Goal: Book appointment/travel/reservation

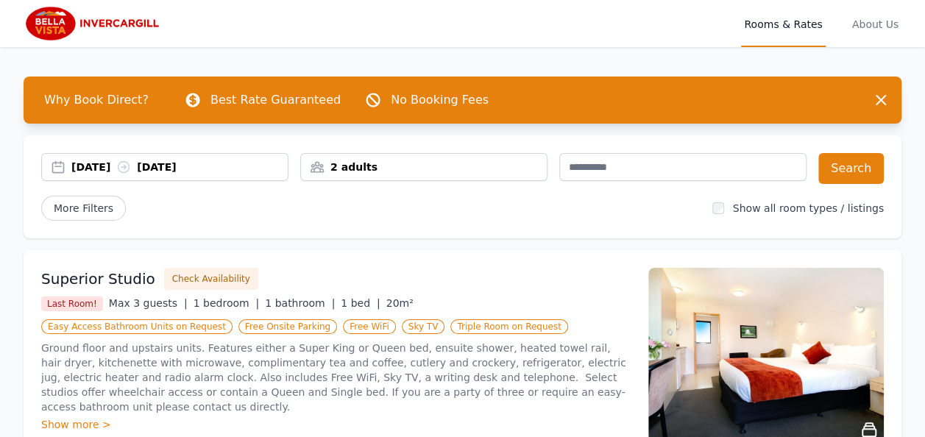
click at [122, 165] on div "[DATE] [DATE]" at bounding box center [179, 167] width 216 height 15
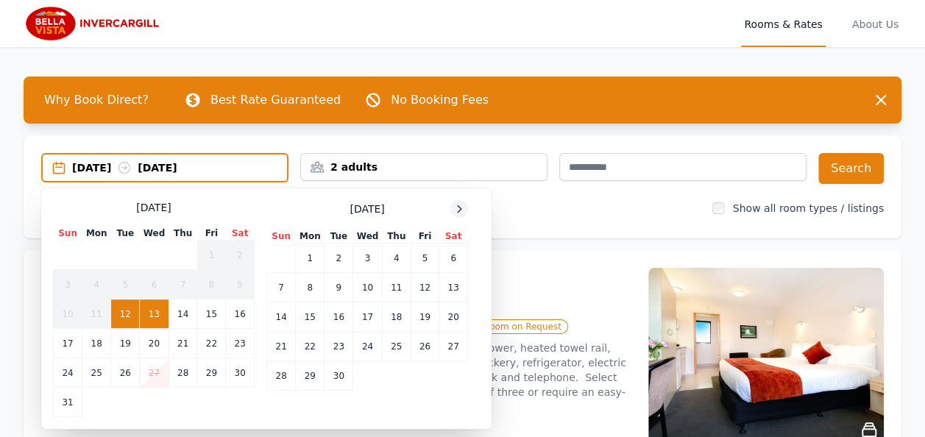
click at [458, 206] on icon at bounding box center [460, 208] width 4 height 7
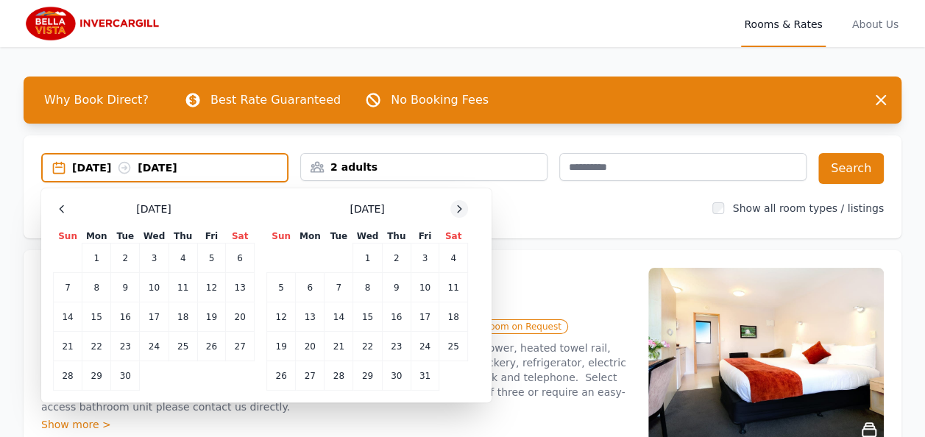
click at [458, 206] on icon at bounding box center [460, 208] width 4 height 7
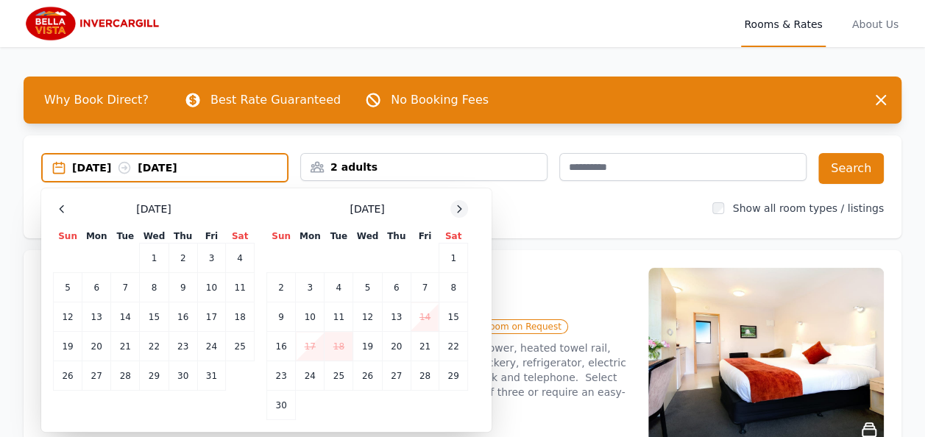
click at [458, 206] on icon at bounding box center [460, 208] width 4 height 7
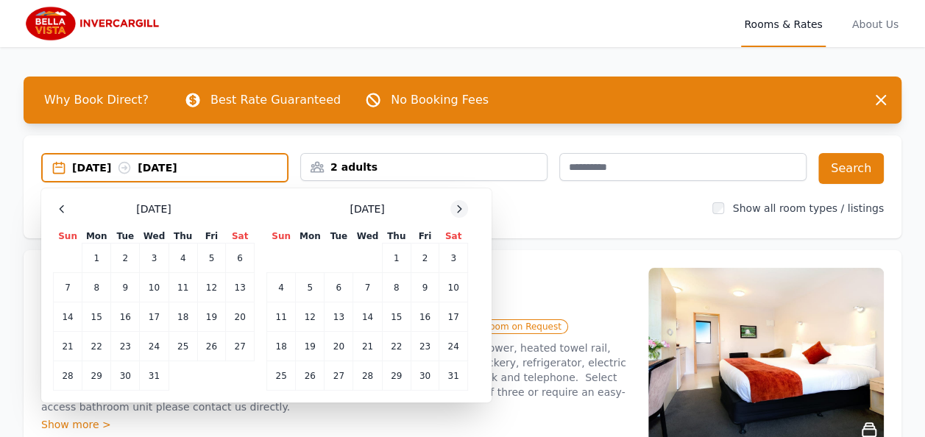
click at [458, 206] on icon at bounding box center [460, 208] width 4 height 7
click at [339, 288] on td "10" at bounding box center [338, 287] width 29 height 29
click at [367, 288] on td "11" at bounding box center [367, 287] width 29 height 29
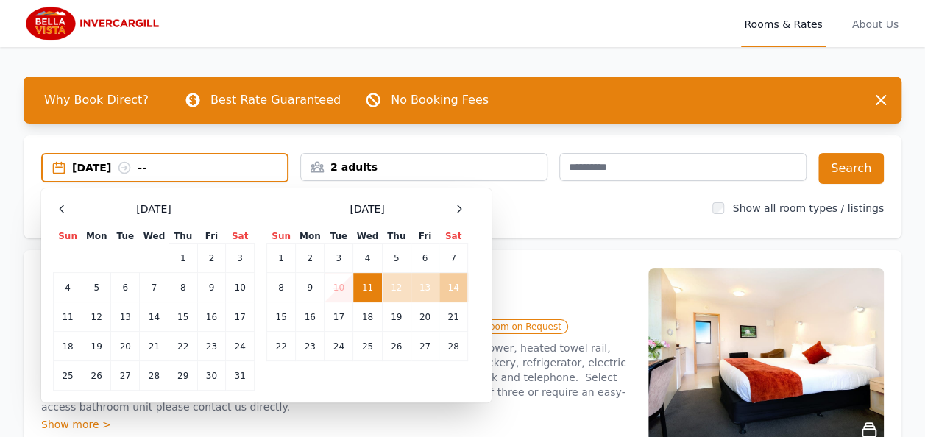
click at [462, 288] on td "14" at bounding box center [453, 287] width 29 height 29
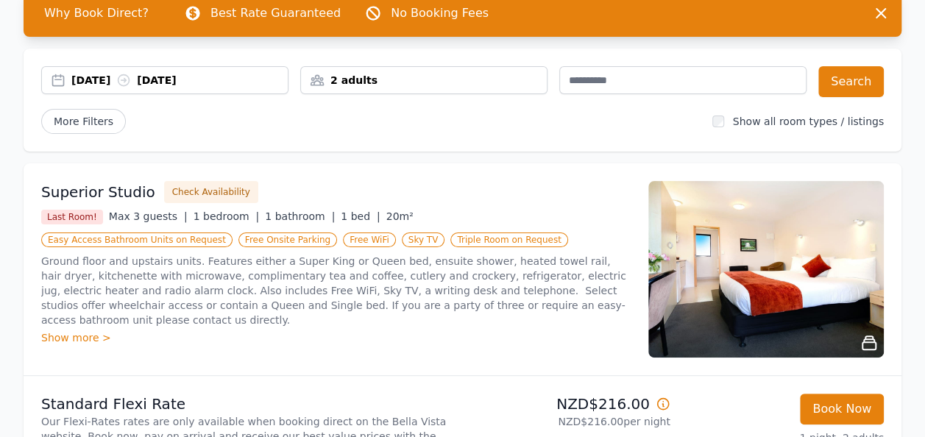
scroll to position [74, 0]
